Goal: Download file/media

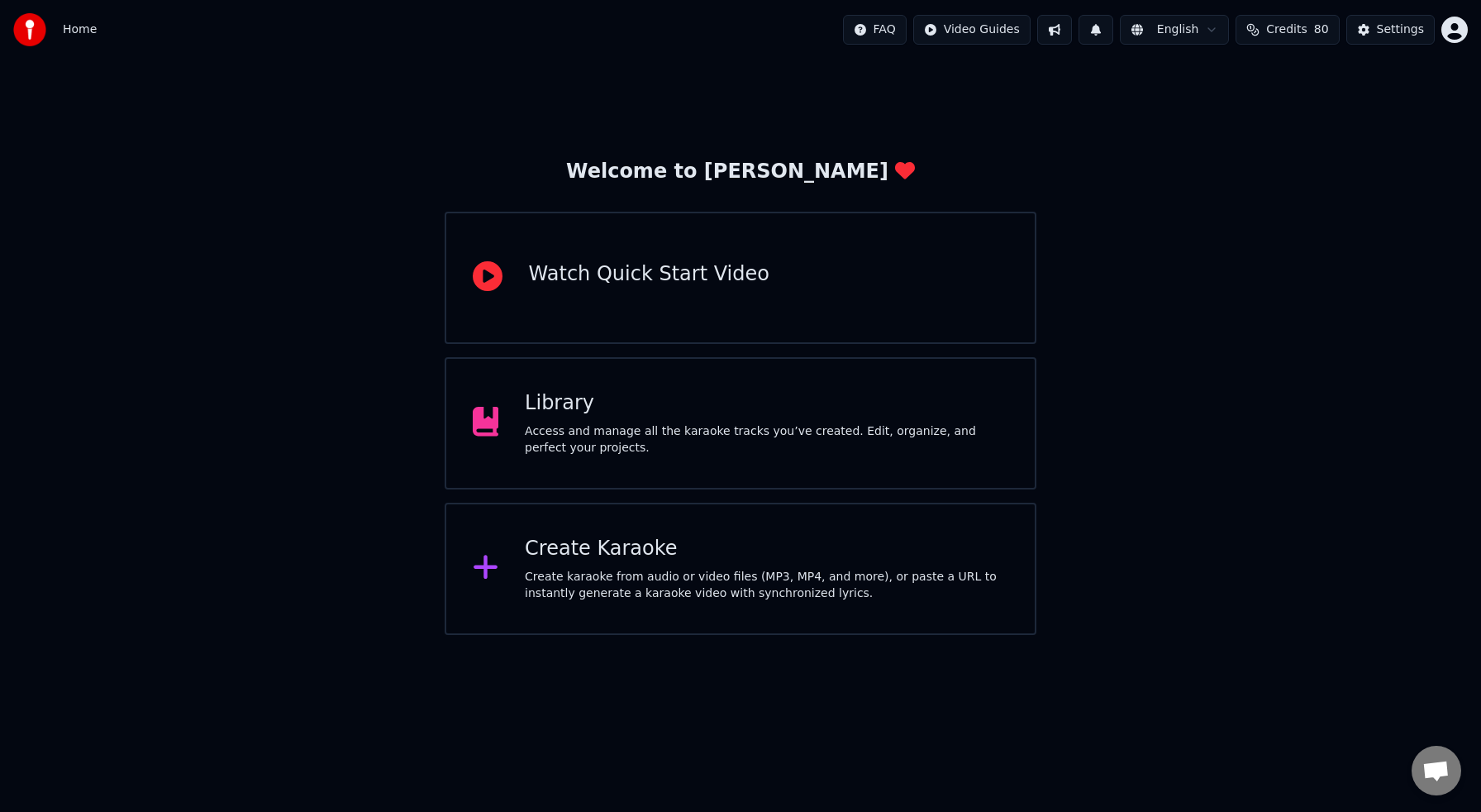
click at [607, 424] on div "Access and manage all the karaoke tracks you’ve created. Edit, organize, and pe…" at bounding box center [767, 439] width 484 height 33
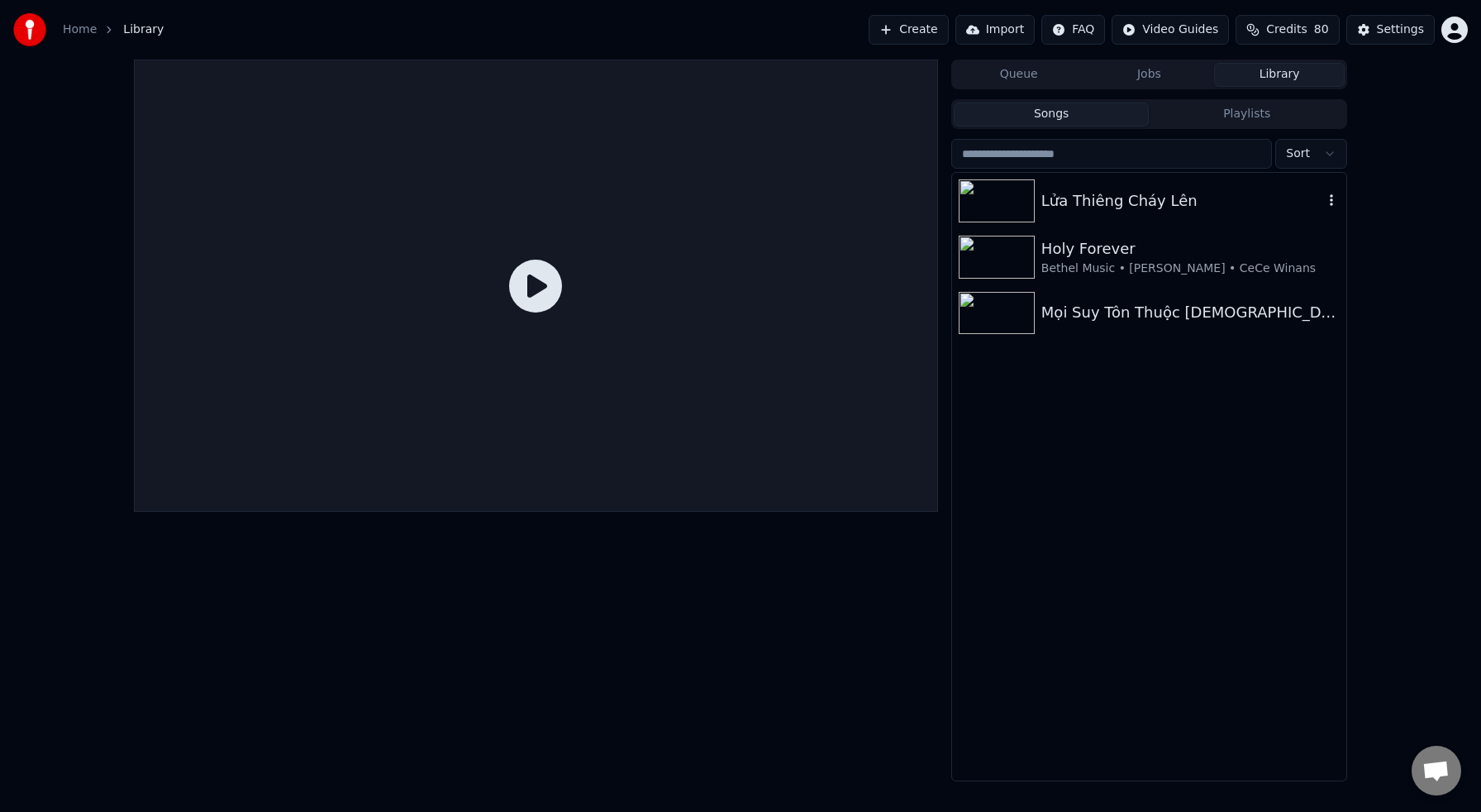
click at [1004, 205] on img at bounding box center [997, 200] width 76 height 43
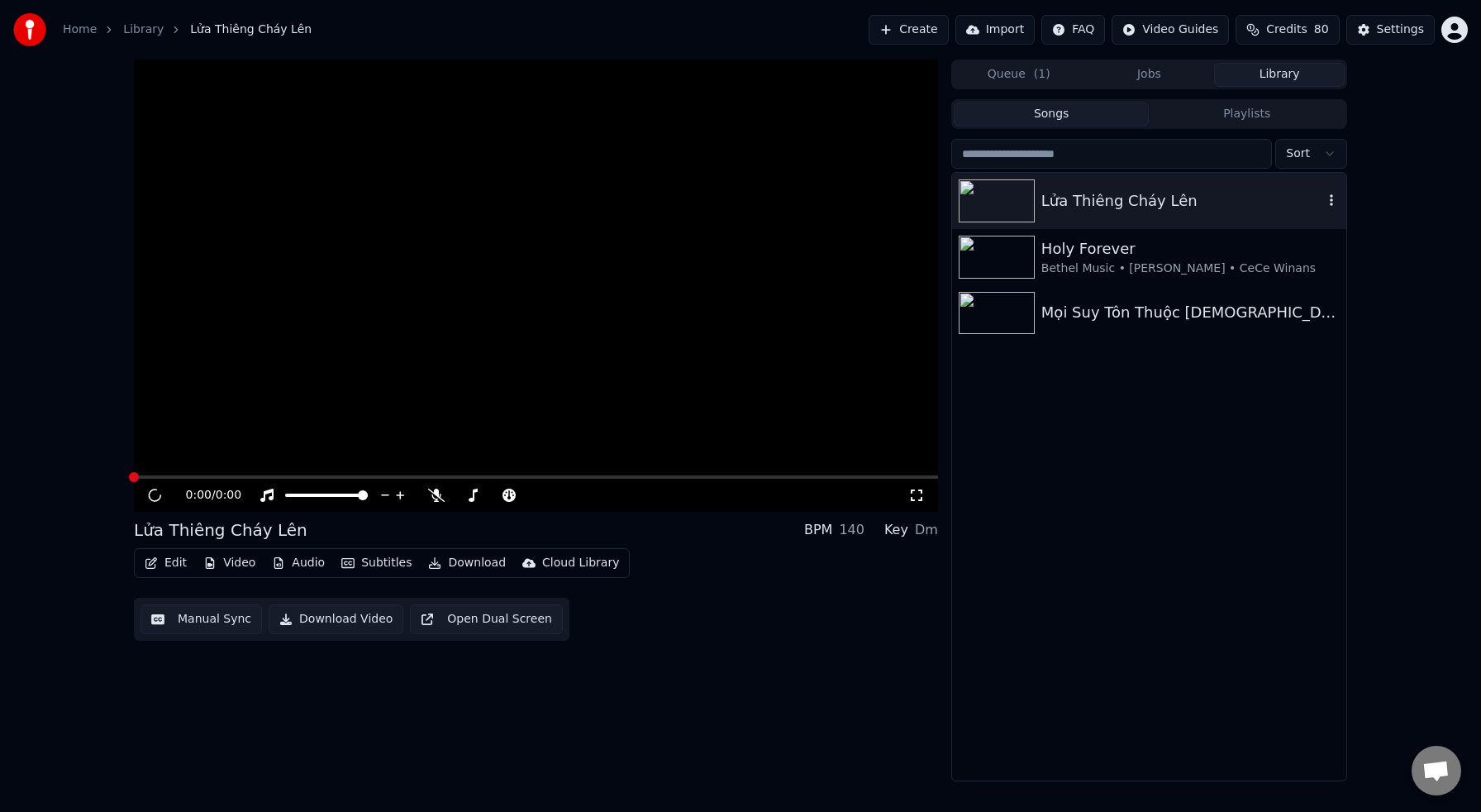
click at [1004, 205] on img at bounding box center [997, 200] width 76 height 43
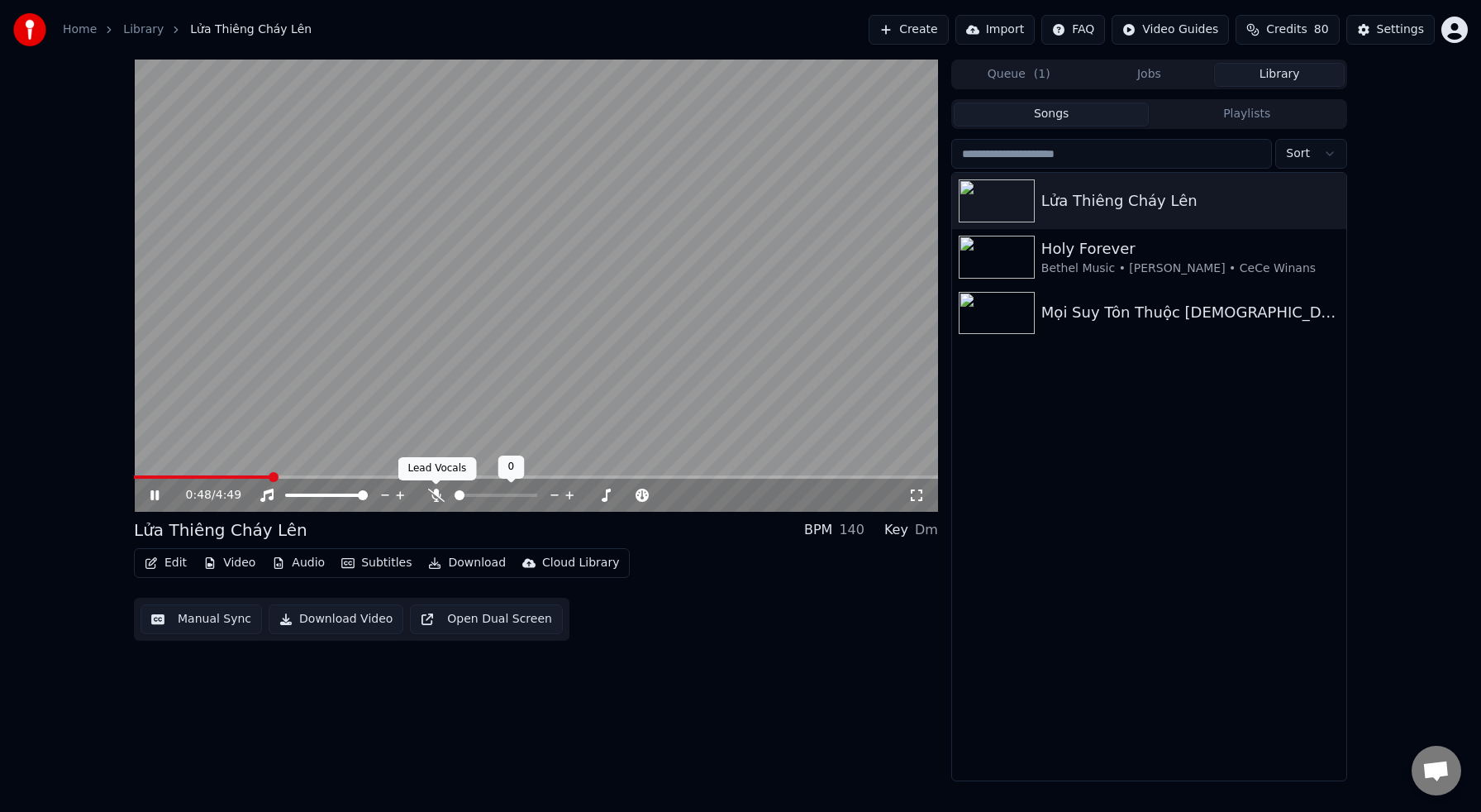
click at [433, 498] on icon at bounding box center [435, 495] width 16 height 13
click at [434, 496] on icon at bounding box center [435, 495] width 16 height 13
click at [434, 491] on icon at bounding box center [435, 495] width 16 height 13
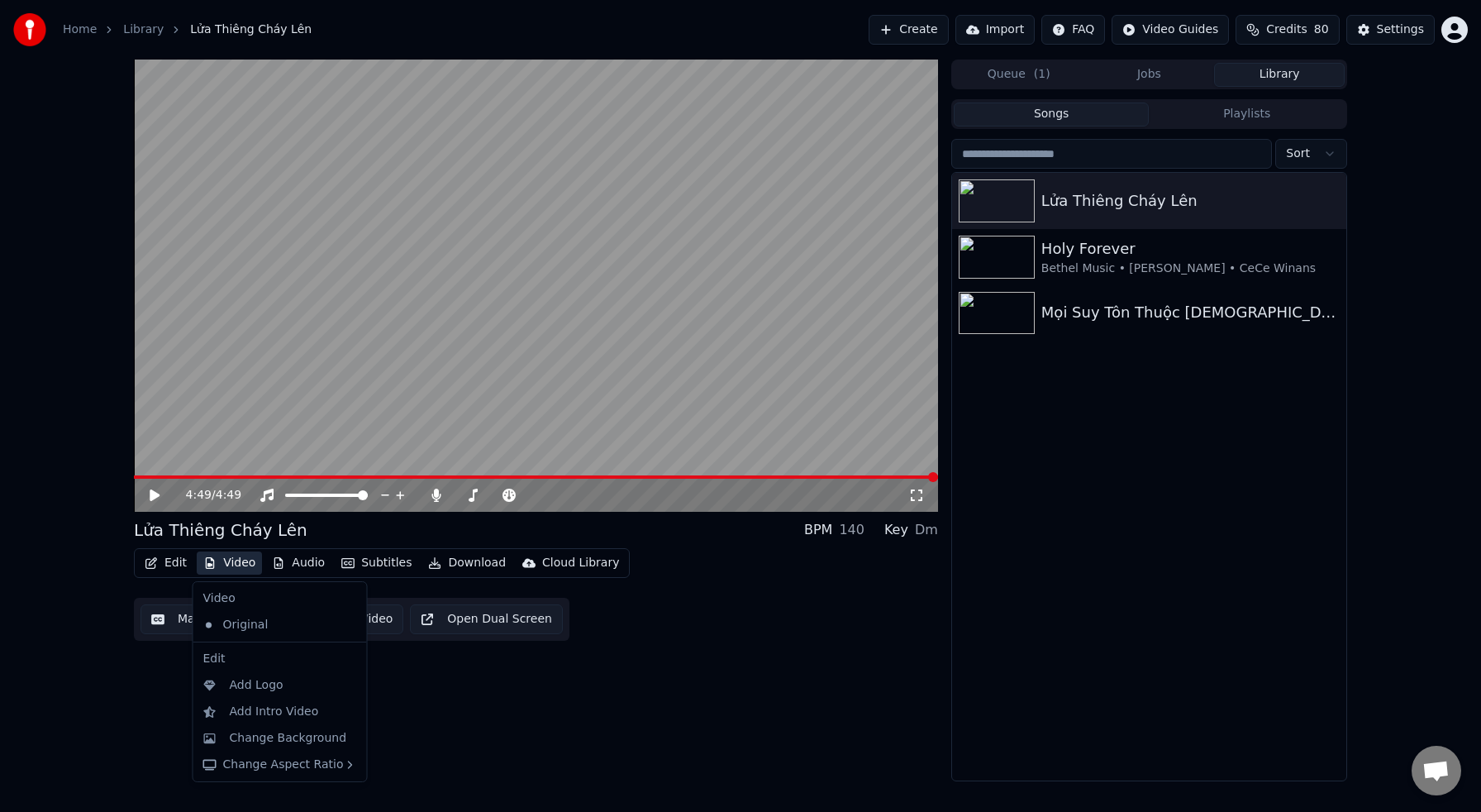
click at [236, 563] on button "Video" at bounding box center [229, 563] width 65 height 23
click at [299, 737] on div "Change Background" at bounding box center [288, 737] width 118 height 16
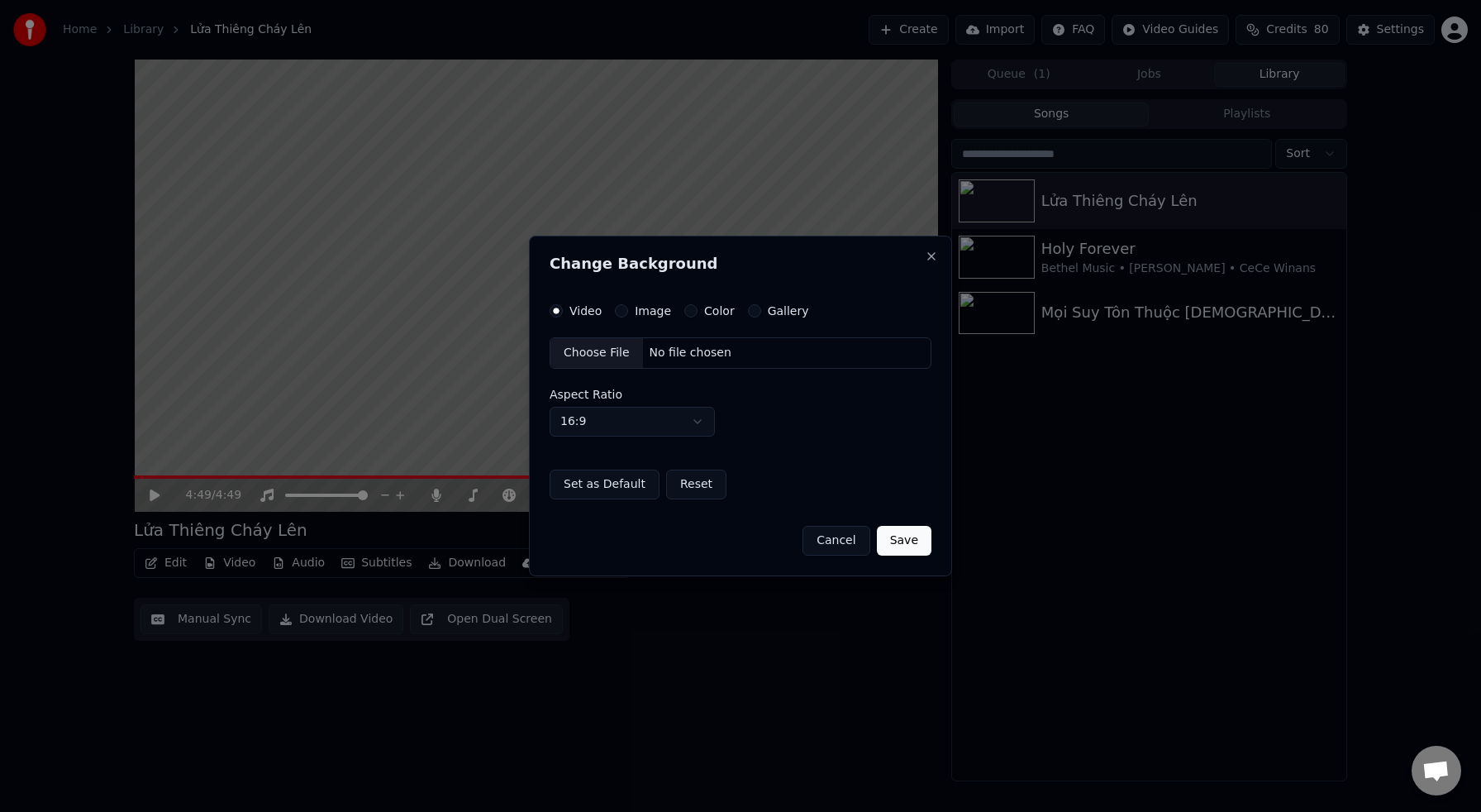
click at [597, 352] on div "Choose File" at bounding box center [597, 352] width 93 height 29
click at [595, 486] on button "Set as Default" at bounding box center [604, 484] width 110 height 29
drag, startPoint x: 907, startPoint y: 544, endPoint x: 883, endPoint y: 535, distance: 25.6
click at [906, 544] on button "Save" at bounding box center [904, 540] width 55 height 29
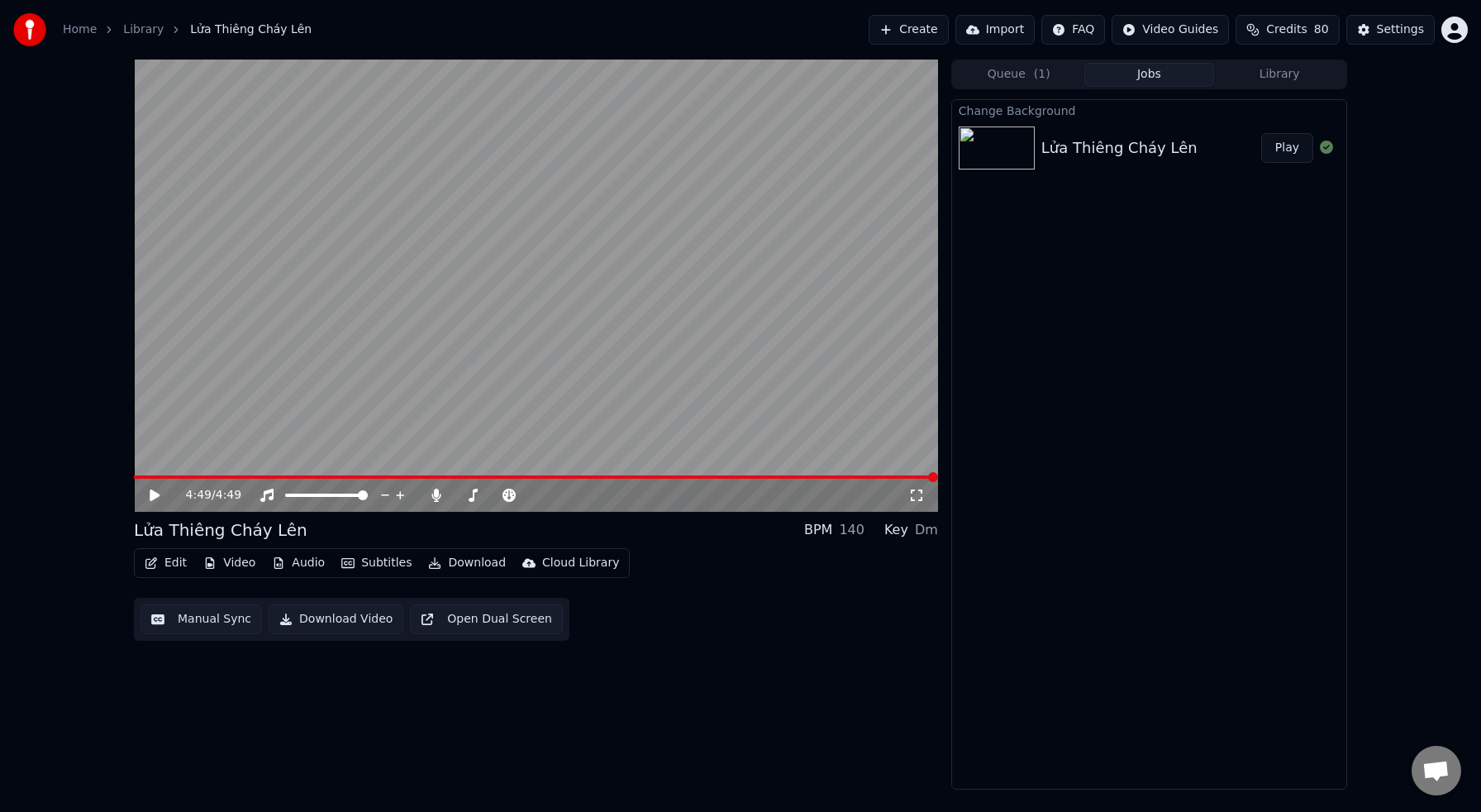
click at [1291, 151] on button "Play" at bounding box center [1287, 147] width 52 height 29
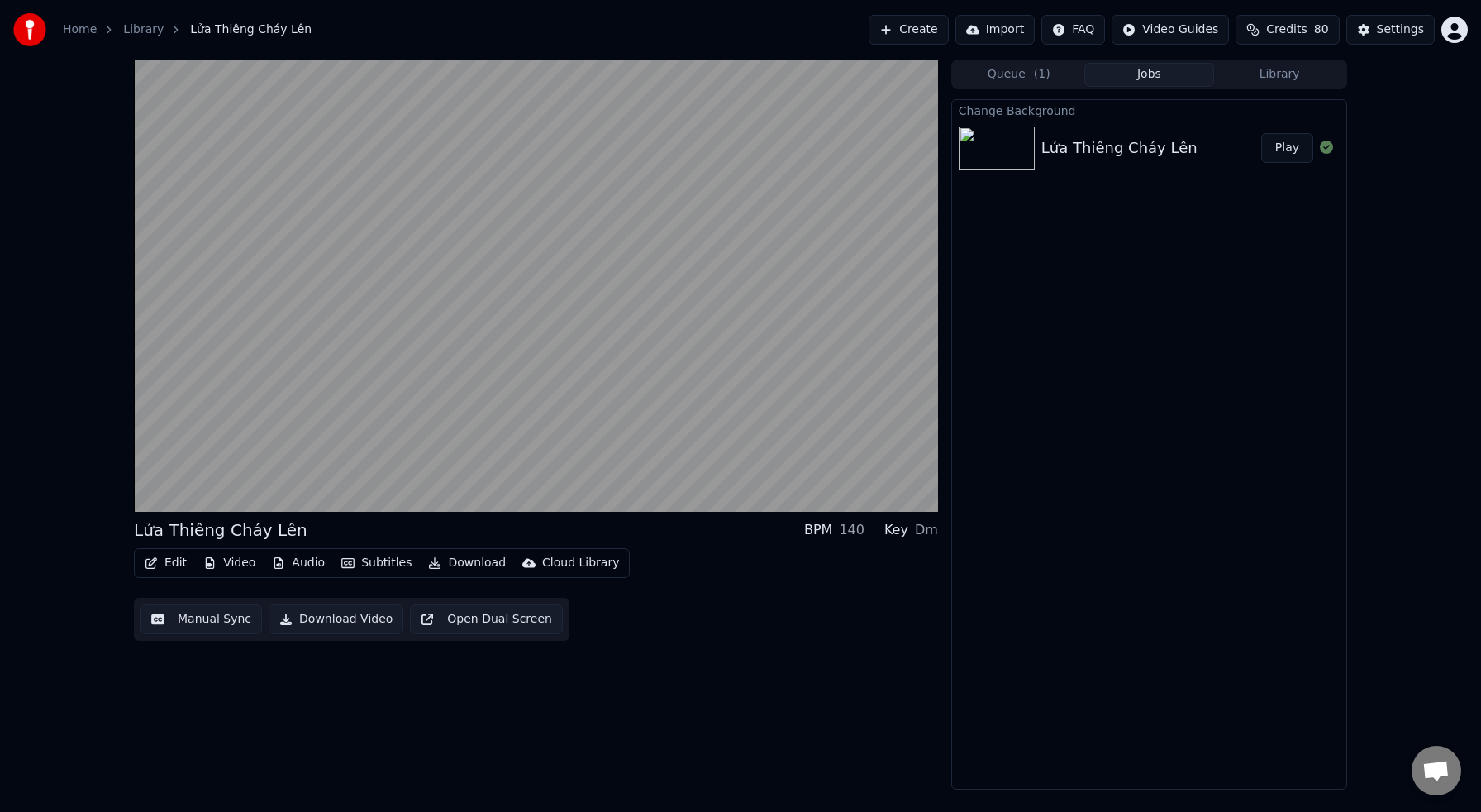
click at [1262, 133] on button "Play" at bounding box center [1287, 147] width 52 height 29
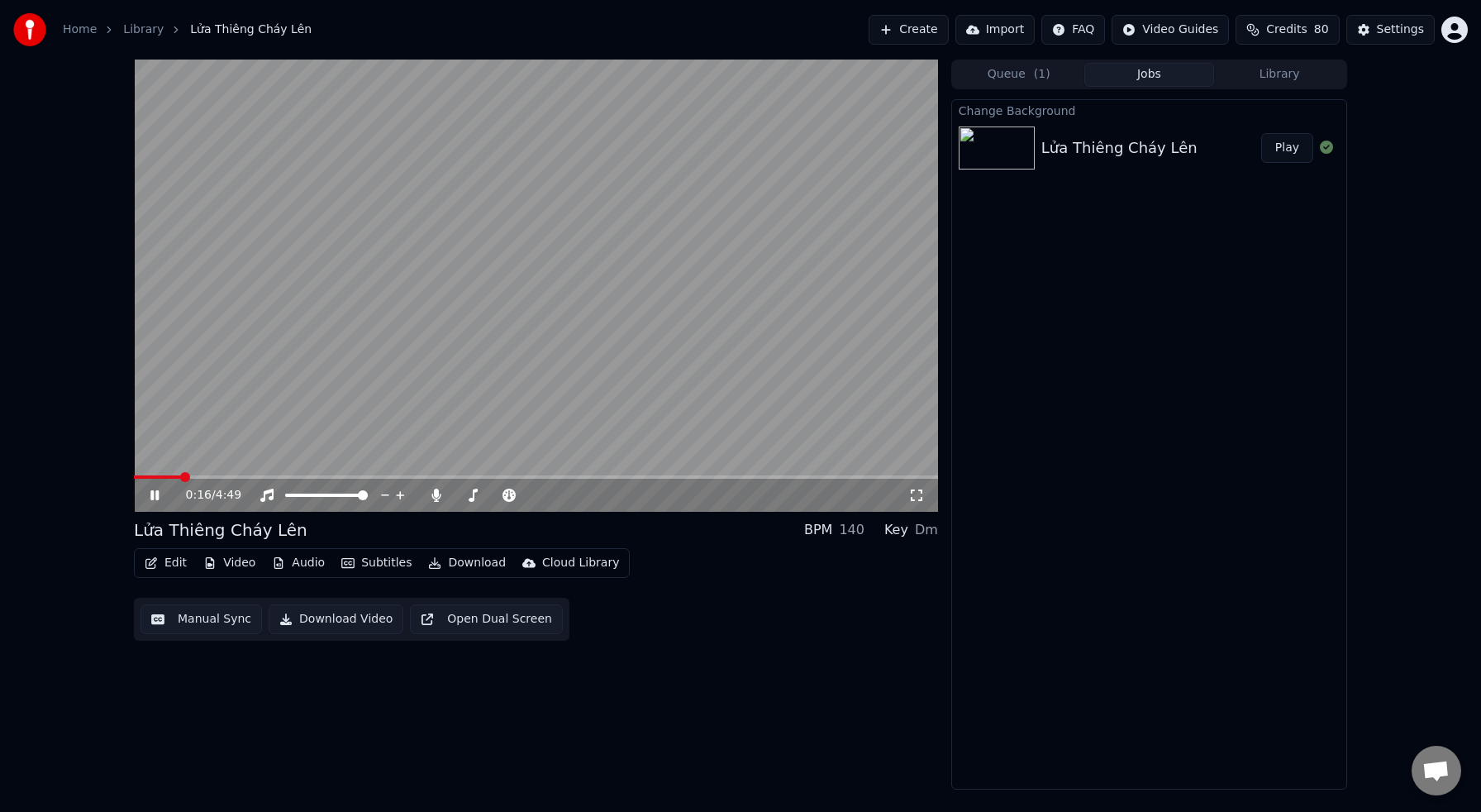
click at [157, 494] on icon at bounding box center [155, 495] width 9 height 9
click at [456, 563] on button "Download" at bounding box center [467, 563] width 91 height 23
click at [658, 560] on div "Edit Video Audio Subtitles Download Cloud Library Manual Sync Download Video Op…" at bounding box center [536, 595] width 805 height 93
click at [269, 494] on icon at bounding box center [267, 495] width 16 height 13
click at [285, 478] on span at bounding box center [536, 476] width 805 height 3
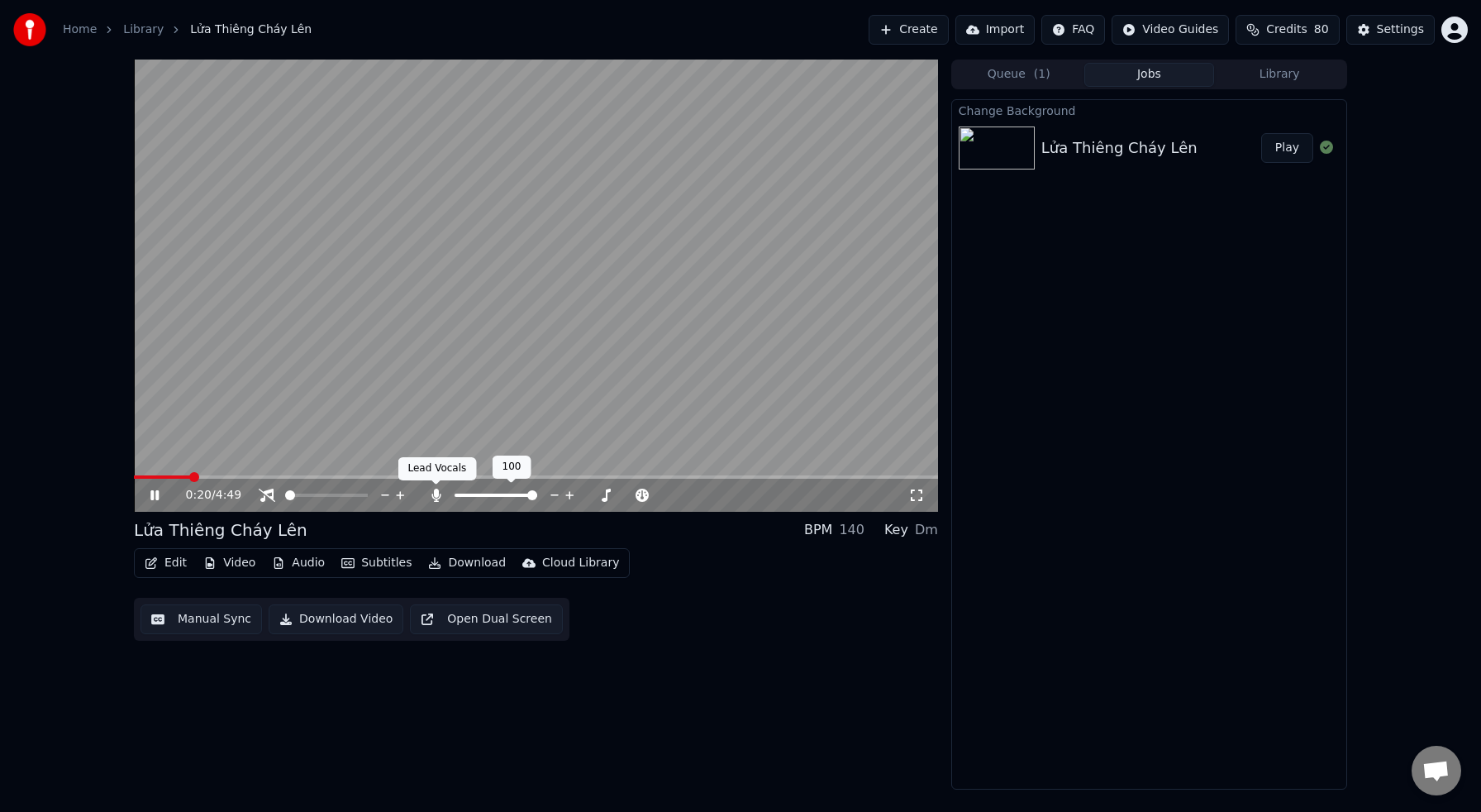
click at [435, 496] on icon at bounding box center [436, 495] width 9 height 13
drag, startPoint x: 156, startPoint y: 491, endPoint x: 175, endPoint y: 489, distance: 19.1
click at [156, 491] on icon at bounding box center [166, 495] width 39 height 13
click at [454, 491] on div at bounding box center [511, 494] width 133 height 16
click at [439, 496] on icon at bounding box center [436, 495] width 9 height 13
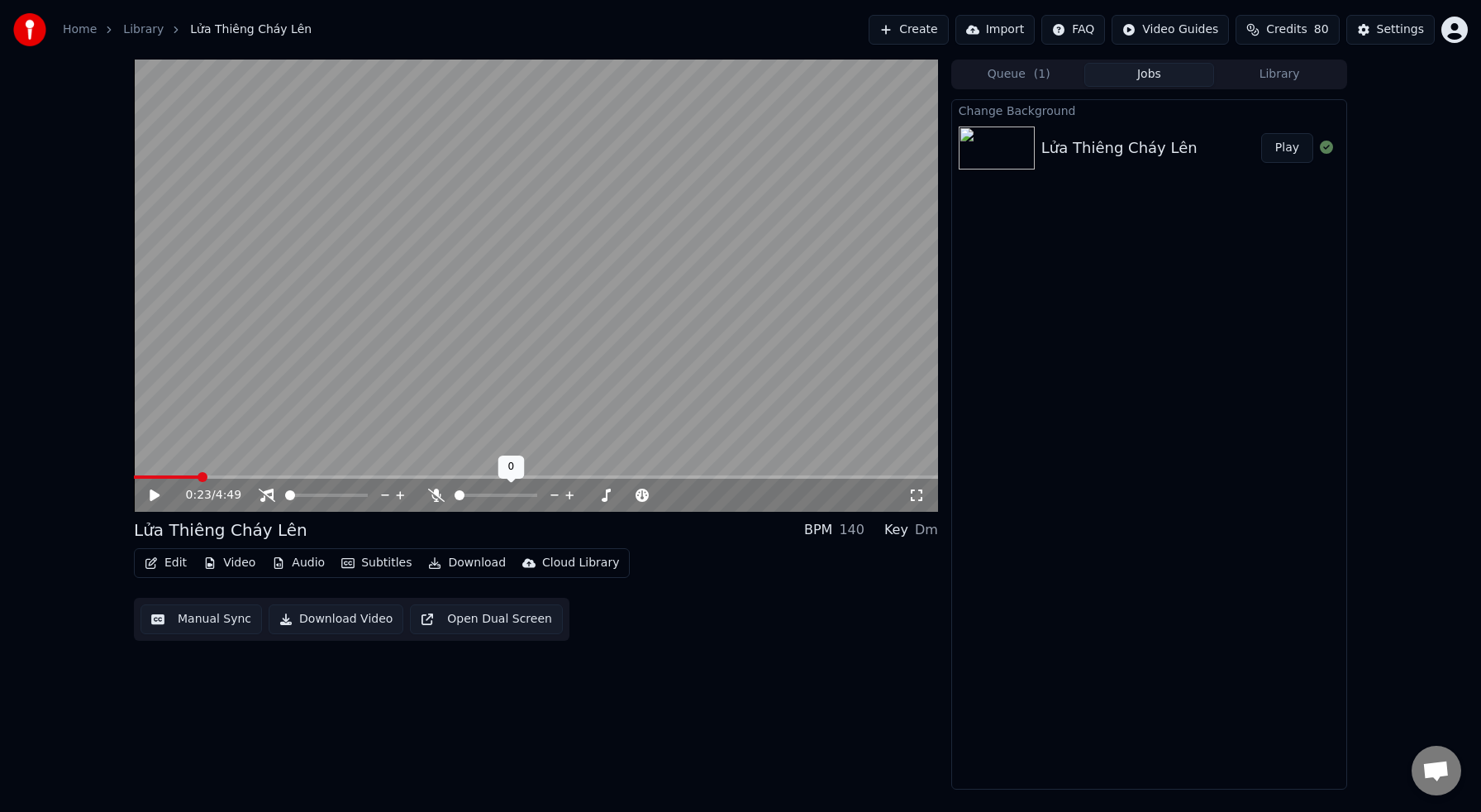
click at [437, 496] on icon at bounding box center [435, 495] width 16 height 13
click at [437, 496] on icon at bounding box center [436, 495] width 9 height 13
click at [437, 496] on icon at bounding box center [435, 495] width 16 height 13
click at [271, 498] on icon at bounding box center [267, 495] width 16 height 13
click at [118, 471] on div "0:00 / 4:49 Lửa Thiêng Cháy Lên BPM 140 Key Dm Edit Video Audio Subtitles …" at bounding box center [740, 424] width 1481 height 729
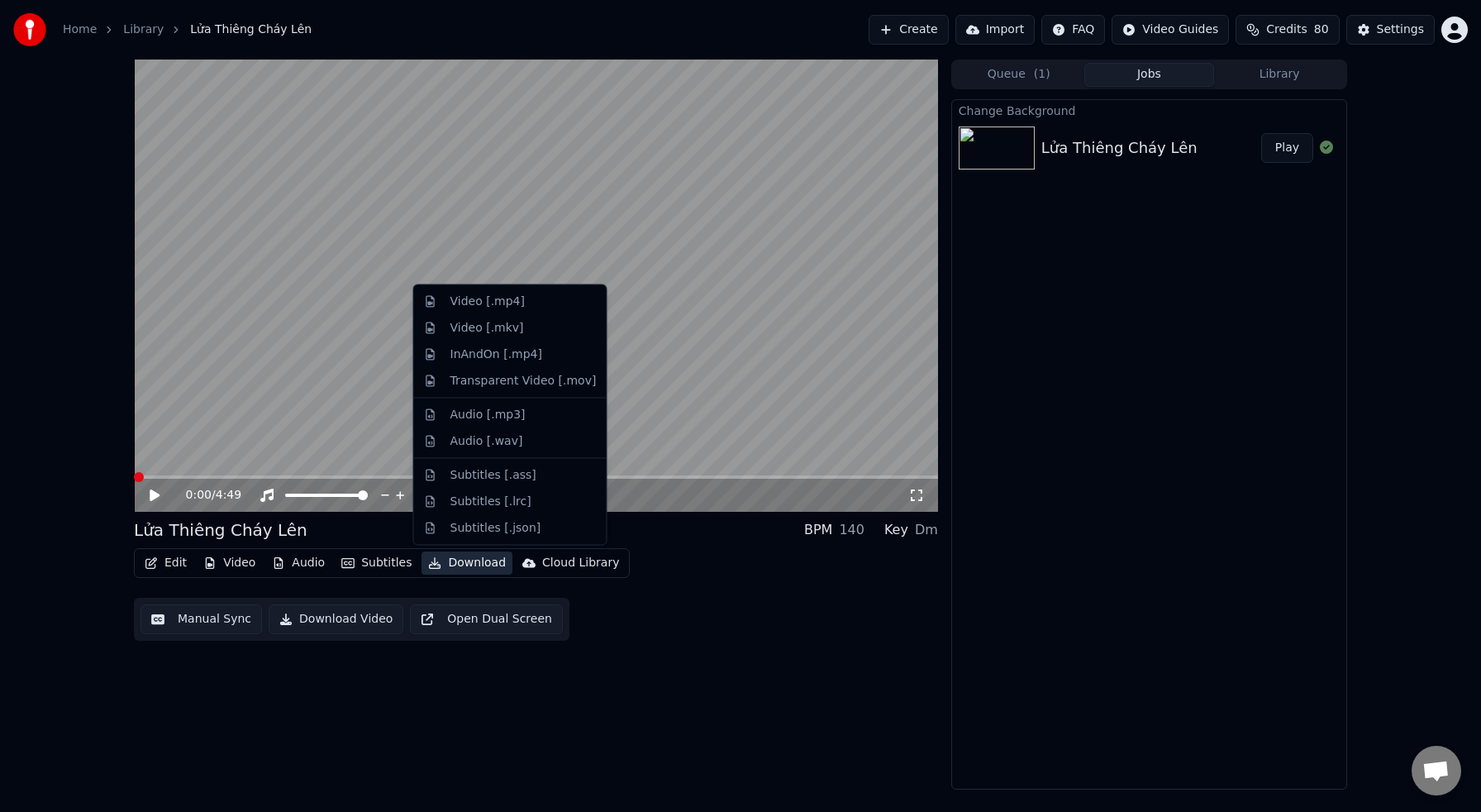
click at [479, 567] on button "Download" at bounding box center [467, 563] width 91 height 23
click at [498, 303] on div "Video [.mp4]" at bounding box center [488, 301] width 74 height 16
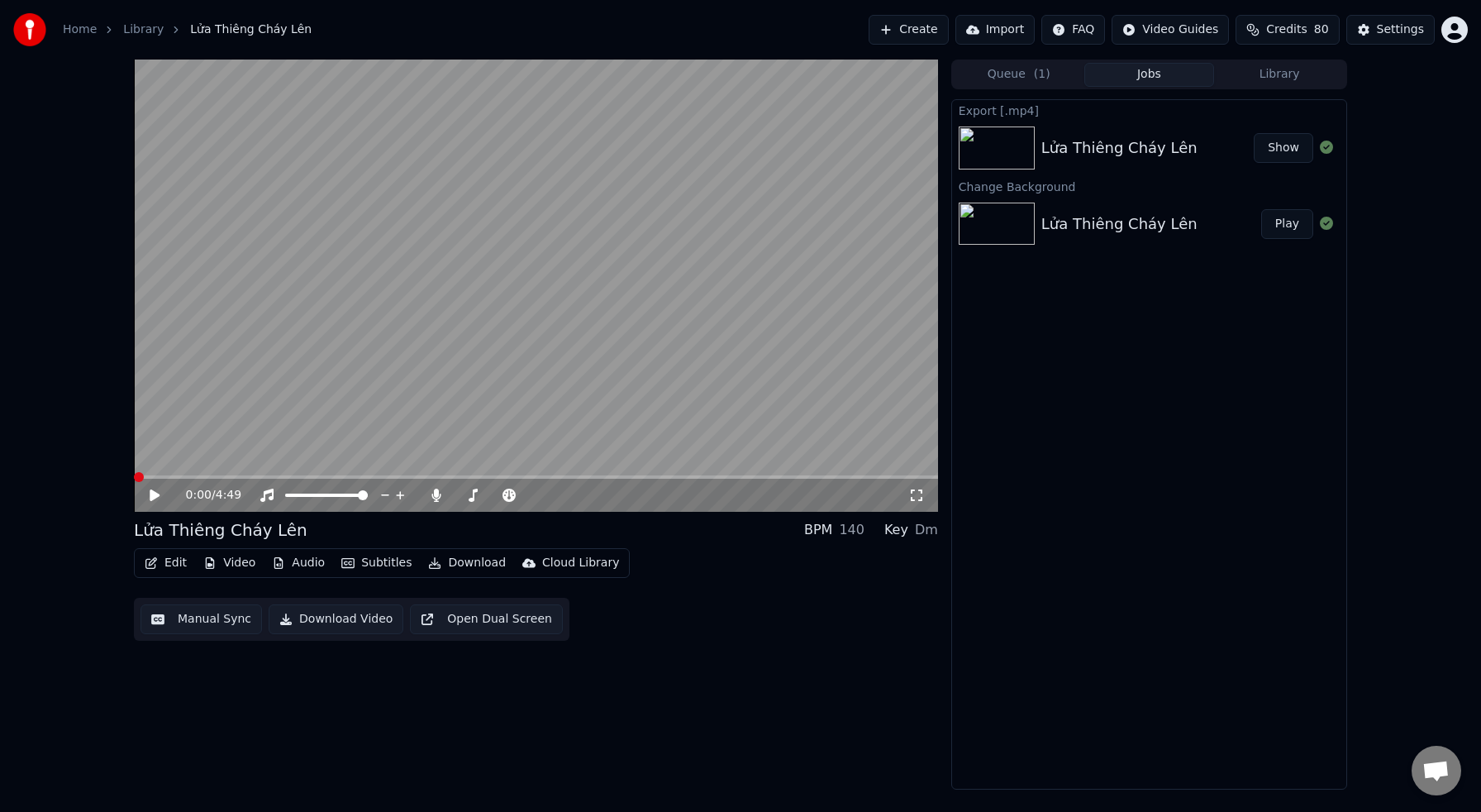
click at [1285, 153] on button "Show" at bounding box center [1284, 147] width 60 height 29
